Goal: Complete application form: Complete application form

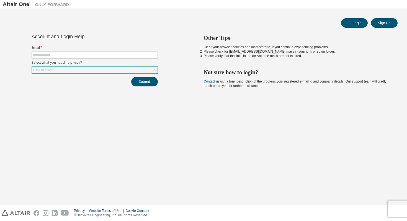
click at [156, 68] on icon at bounding box center [155, 70] width 6 height 6
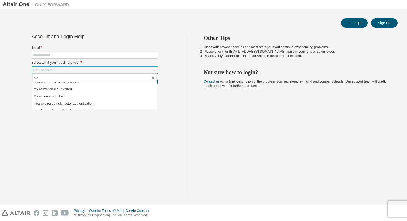
scroll to position [16, 0]
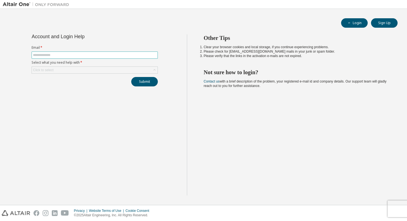
click at [107, 55] on input "text" at bounding box center [95, 55] width 124 height 4
type input "**********"
click at [84, 68] on div "Click to select" at bounding box center [95, 70] width 126 height 7
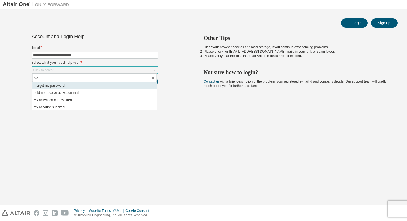
click at [60, 87] on li "I forgot my password" at bounding box center [94, 85] width 125 height 7
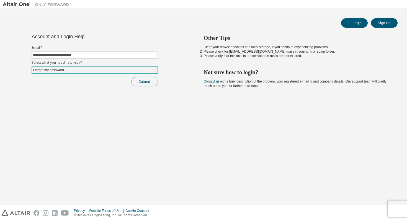
click at [146, 79] on button "Submit" at bounding box center [144, 81] width 27 height 9
click at [142, 83] on button "Submit" at bounding box center [144, 81] width 27 height 9
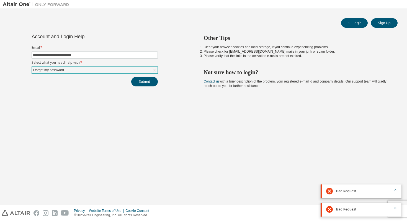
click at [134, 71] on div "I forgot my password" at bounding box center [95, 70] width 126 height 7
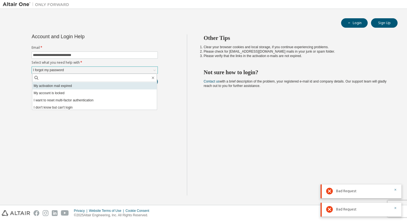
scroll to position [16, 0]
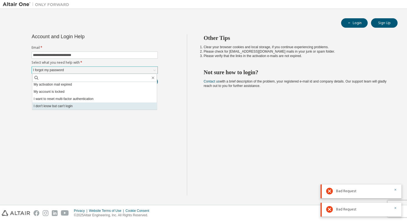
click at [96, 105] on li "I don't know but can't login" at bounding box center [94, 106] width 125 height 7
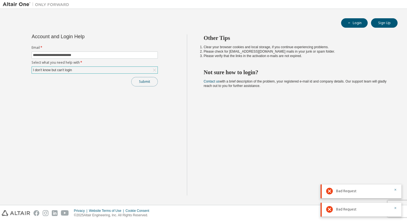
click at [147, 84] on button "Submit" at bounding box center [144, 81] width 27 height 9
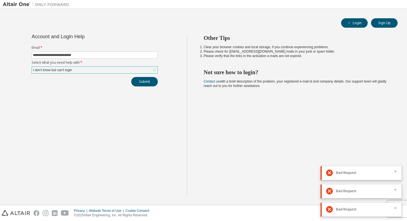
click at [145, 69] on div "I don't know but can't login" at bounding box center [95, 70] width 126 height 7
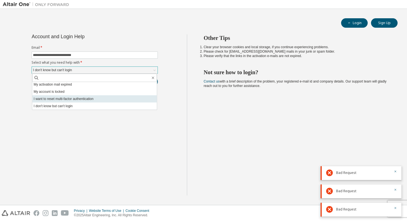
click at [91, 99] on li "I want to reset multi-factor authentication" at bounding box center [94, 98] width 125 height 7
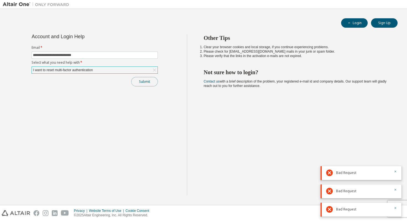
click at [142, 82] on button "Submit" at bounding box center [144, 81] width 27 height 9
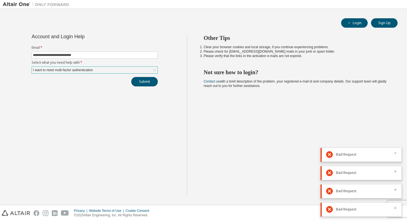
click at [395, 154] on icon "button" at bounding box center [396, 153] width 2 height 2
click at [395, 170] on icon "button" at bounding box center [395, 171] width 3 height 3
click at [395, 188] on button "button" at bounding box center [395, 190] width 3 height 5
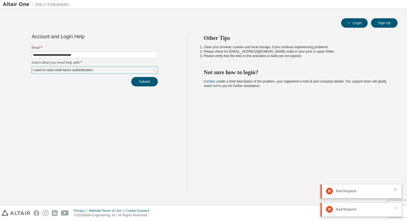
click at [396, 208] on icon "button" at bounding box center [395, 207] width 3 height 3
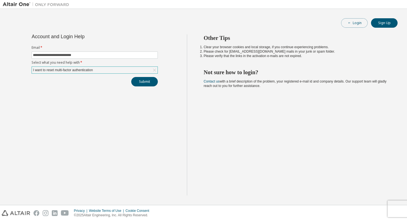
click at [353, 25] on button "Login" at bounding box center [354, 22] width 27 height 9
click at [355, 24] on button "Login" at bounding box center [354, 22] width 27 height 9
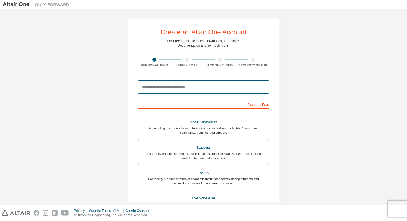
click at [178, 91] on input "email" at bounding box center [203, 86] width 131 height 13
type input "**********"
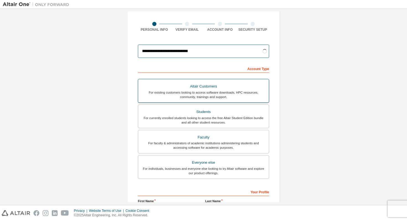
scroll to position [36, 0]
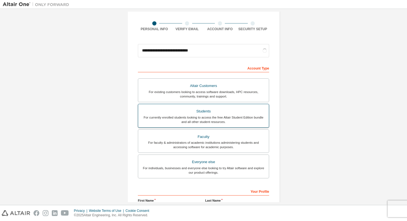
click at [178, 121] on div "For currently enrolled students looking to access the free Altair Student Editi…" at bounding box center [204, 119] width 124 height 9
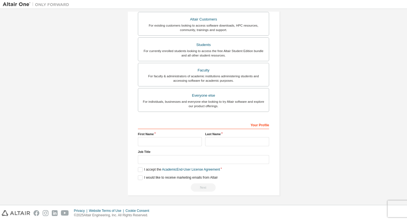
scroll to position [103, 0]
click at [166, 140] on input "text" at bounding box center [170, 141] width 64 height 9
type input "*"
type input "******"
click at [218, 144] on input "text" at bounding box center [237, 141] width 64 height 9
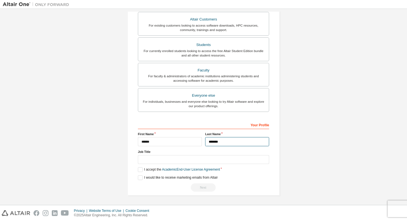
type input "*******"
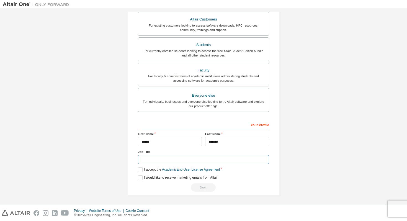
click at [199, 158] on input "text" at bounding box center [203, 159] width 131 height 9
type input "*******"
click at [140, 170] on label "I accept the Academic End-User License Agreement" at bounding box center [179, 169] width 82 height 5
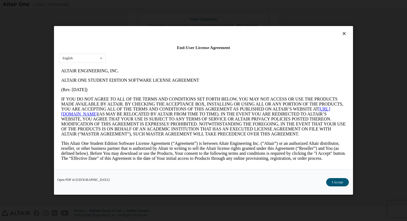
scroll to position [0, 0]
click at [335, 180] on button "I Accept" at bounding box center [337, 182] width 23 height 8
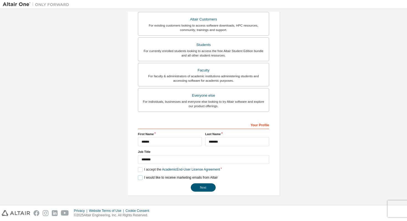
click at [139, 178] on label "I would like to receive marketing emails from Altair" at bounding box center [178, 177] width 80 height 5
click at [206, 187] on button "Next" at bounding box center [203, 187] width 25 height 8
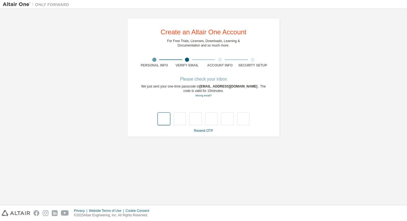
type input "*"
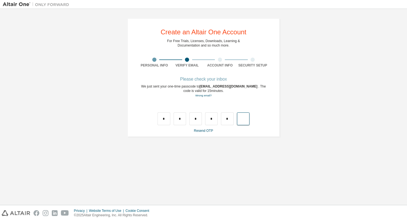
type input "*"
